Goal: Task Accomplishment & Management: Use online tool/utility

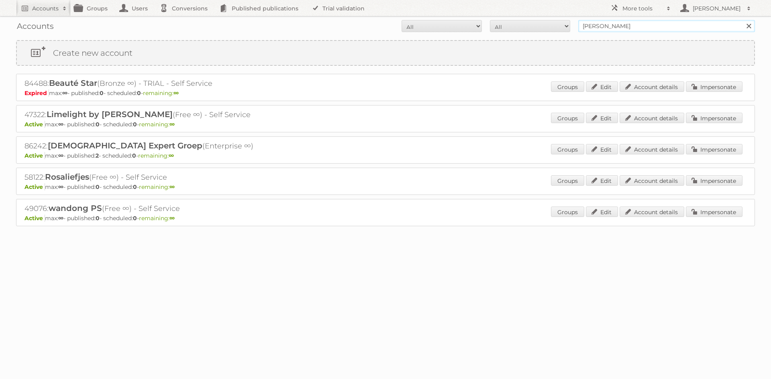
click at [606, 28] on input "[PERSON_NAME]" at bounding box center [666, 26] width 177 height 12
type input "baenks"
click at [742, 20] on input "Search" at bounding box center [748, 26] width 12 height 12
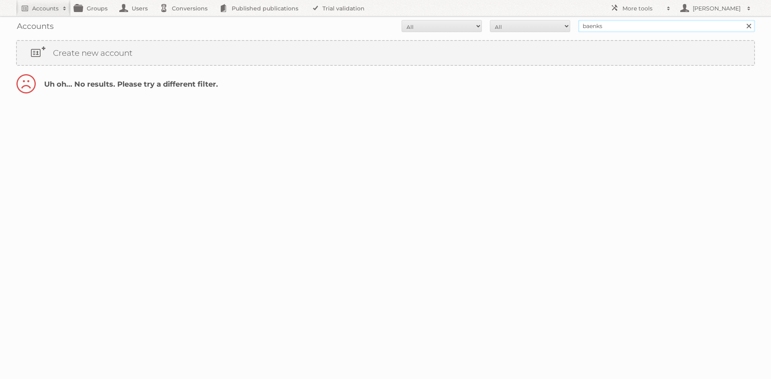
click at [621, 28] on input "baenks" at bounding box center [666, 26] width 177 height 12
click at [742, 20] on input "Search" at bounding box center [748, 26] width 12 height 12
type input "baenks\"
click at [621, 28] on input "baenks" at bounding box center [666, 26] width 177 height 12
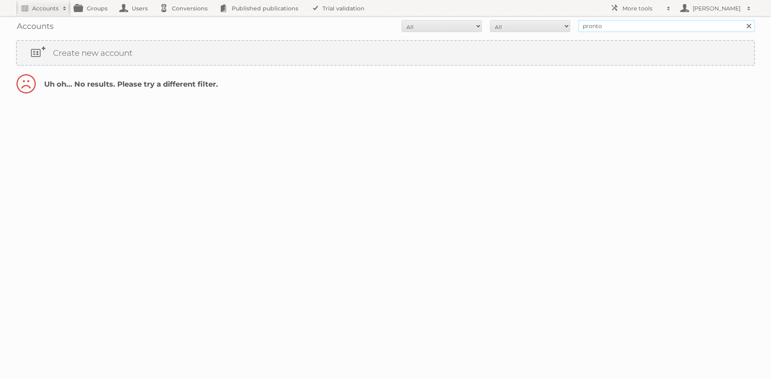
type input "pronto"
click at [742, 20] on input "Search" at bounding box center [748, 26] width 12 height 12
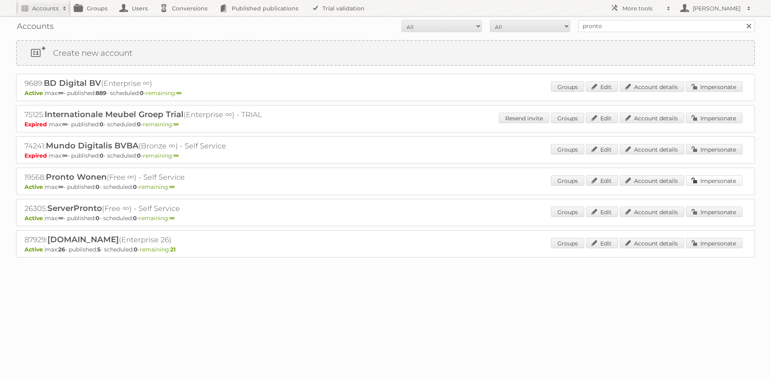
click at [699, 177] on link "Impersonate" at bounding box center [713, 180] width 57 height 10
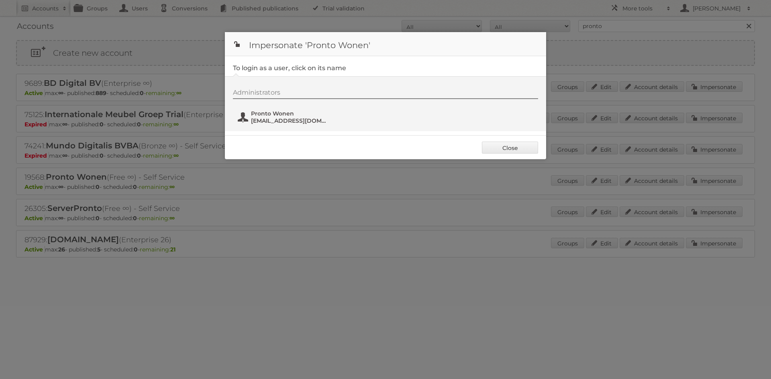
click at [272, 113] on span "Pronto Wonen" at bounding box center [290, 113] width 78 height 7
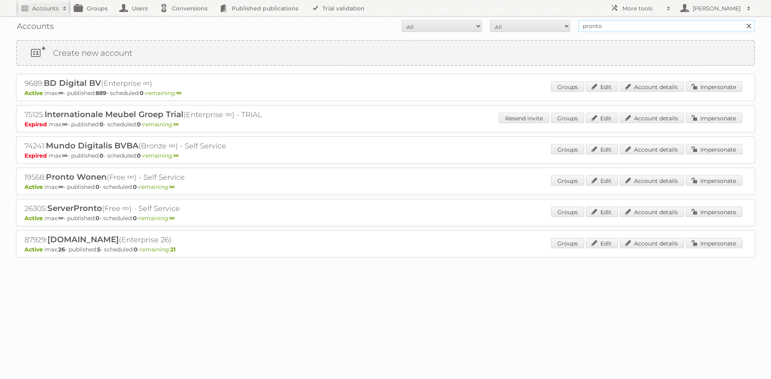
click at [594, 27] on input "pronto" at bounding box center [666, 26] width 177 height 12
type input "IMG"
click at [742, 20] on input "Search" at bounding box center [748, 26] width 12 height 12
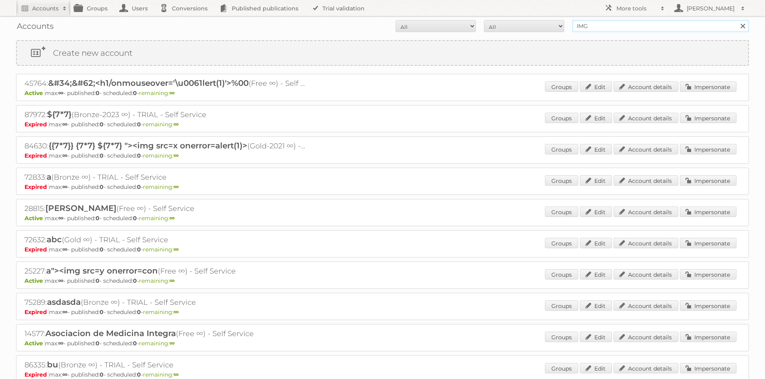
click at [614, 23] on input "IMG" at bounding box center [660, 26] width 177 height 12
type input "pronto wonen"
click at [736, 20] on input "Search" at bounding box center [742, 26] width 12 height 12
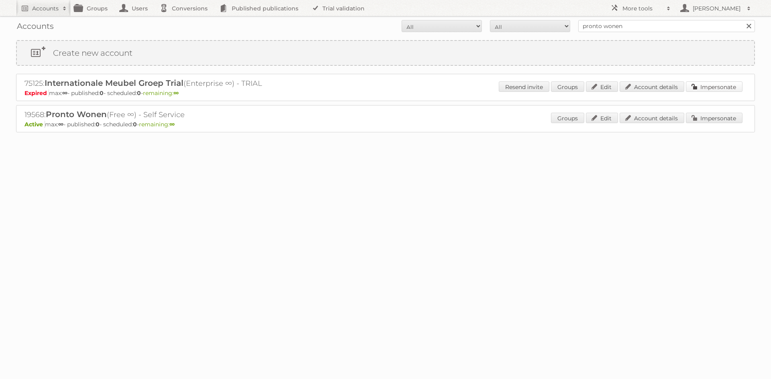
click at [700, 85] on link "Impersonate" at bounding box center [713, 86] width 57 height 10
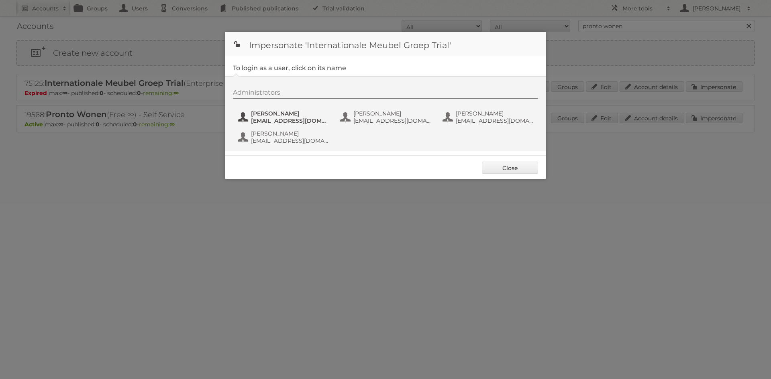
click at [293, 113] on button "[PERSON_NAME] [EMAIL_ADDRESS][DOMAIN_NAME]" at bounding box center [284, 117] width 94 height 16
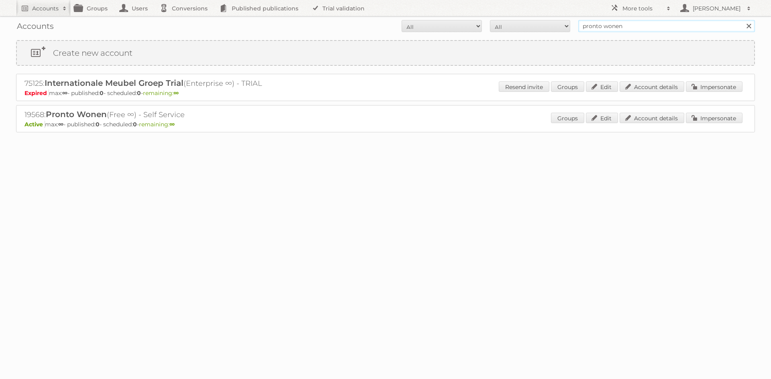
click at [645, 28] on input "pronto wonen" at bounding box center [666, 26] width 177 height 12
type input "meubel groep"
click at [742, 20] on input "Search" at bounding box center [748, 26] width 12 height 12
click at [715, 89] on link "Impersonate" at bounding box center [713, 86] width 57 height 10
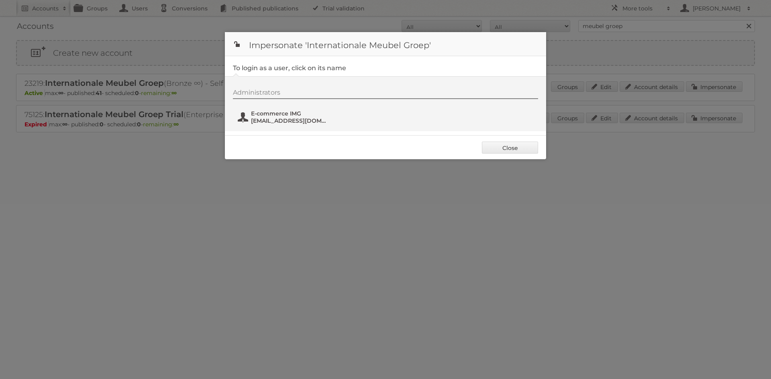
click at [303, 112] on span "E-commerce IMG" at bounding box center [290, 113] width 78 height 7
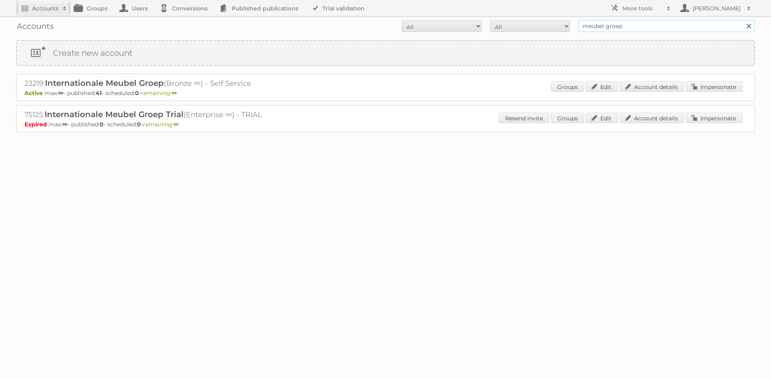
click at [628, 27] on input "meubel groep" at bounding box center [666, 26] width 177 height 12
type input "totaalbed"
click at [742, 20] on input "Search" at bounding box center [748, 26] width 12 height 12
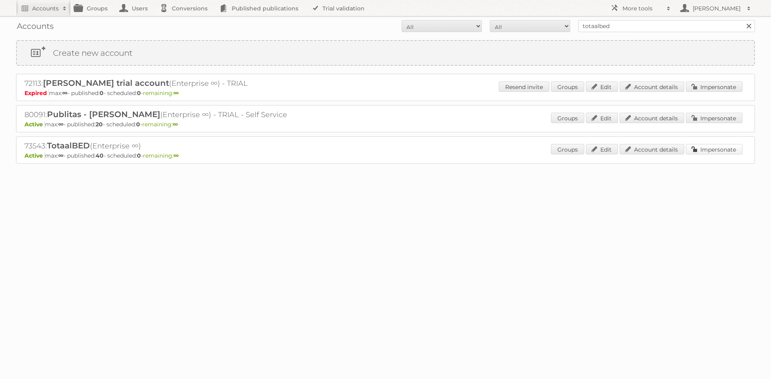
click at [725, 153] on link "Impersonate" at bounding box center [713, 149] width 57 height 10
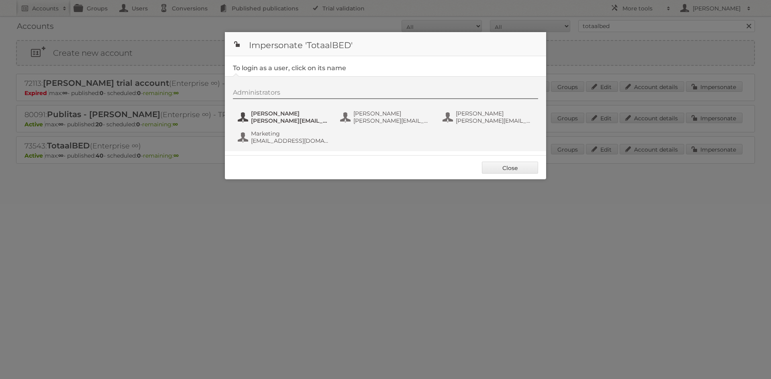
click at [282, 112] on span "[PERSON_NAME]" at bounding box center [290, 113] width 78 height 7
